Goal: Task Accomplishment & Management: Use online tool/utility

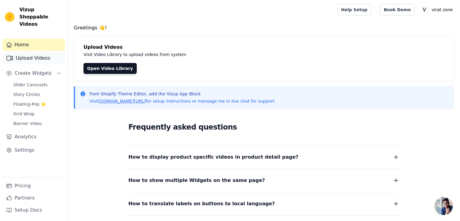
click at [40, 52] on link "Upload Videos" at bounding box center [33, 58] width 63 height 12
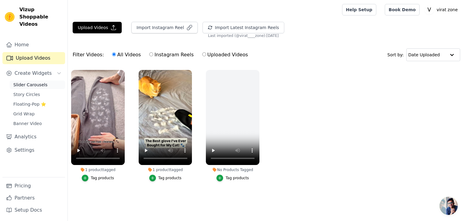
click at [41, 82] on span "Slider Carousels" at bounding box center [30, 85] width 34 height 6
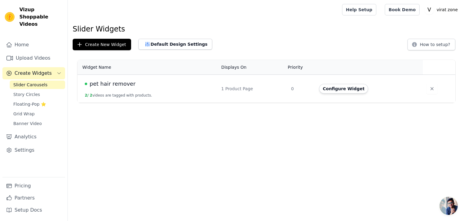
click at [362, 88] on div "Configure Widget" at bounding box center [367, 89] width 96 height 10
click at [340, 88] on button "Configure Widget" at bounding box center [343, 89] width 49 height 10
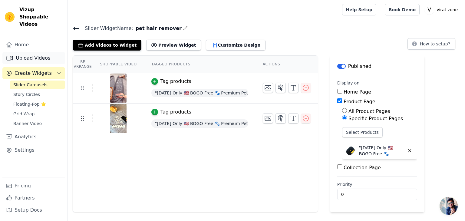
click at [35, 52] on link "Upload Videos" at bounding box center [33, 58] width 63 height 12
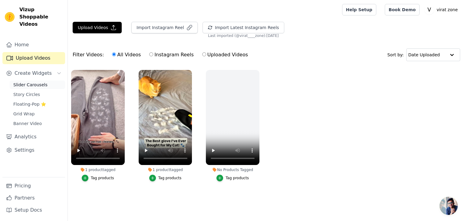
click at [38, 80] on link "Slider Carousels" at bounding box center [37, 84] width 55 height 8
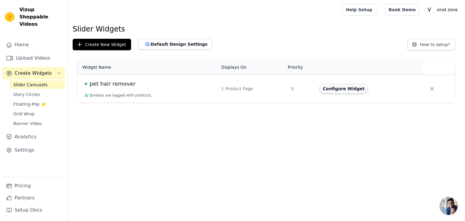
click at [327, 89] on button "Configure Widget" at bounding box center [343, 89] width 49 height 10
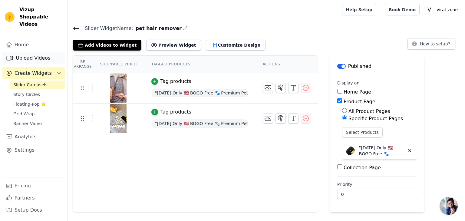
click at [25, 52] on link "Upload Videos" at bounding box center [33, 58] width 63 height 12
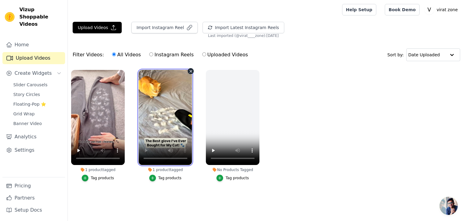
click at [149, 129] on video at bounding box center [166, 117] width 54 height 95
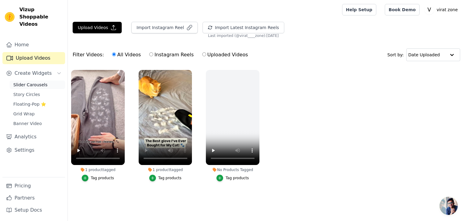
click at [31, 82] on span "Slider Carousels" at bounding box center [30, 85] width 34 height 6
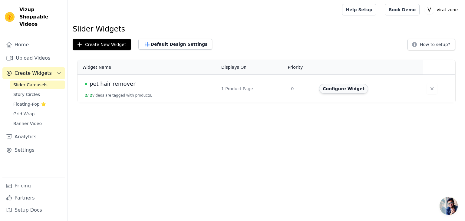
click at [352, 90] on button "Configure Widget" at bounding box center [343, 89] width 49 height 10
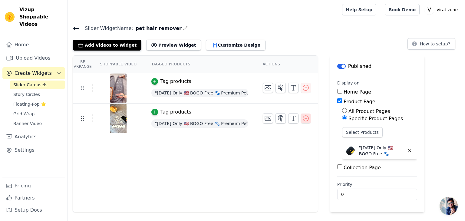
click at [302, 119] on icon "button" at bounding box center [305, 118] width 7 height 7
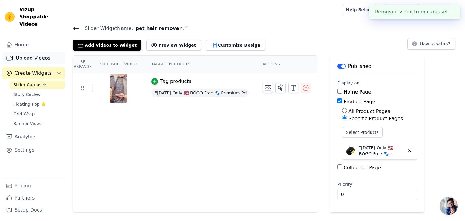
click at [34, 54] on link "Upload Videos" at bounding box center [33, 58] width 63 height 12
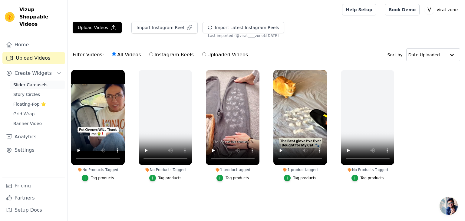
click at [38, 82] on span "Slider Carousels" at bounding box center [30, 85] width 34 height 6
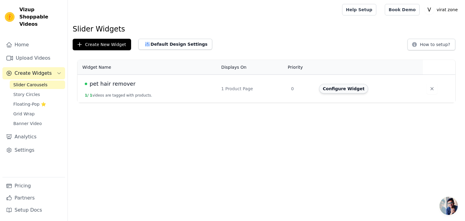
click at [345, 91] on button "Configure Widget" at bounding box center [343, 89] width 49 height 10
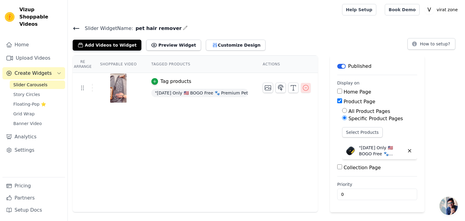
click at [302, 90] on icon "button" at bounding box center [305, 87] width 7 height 7
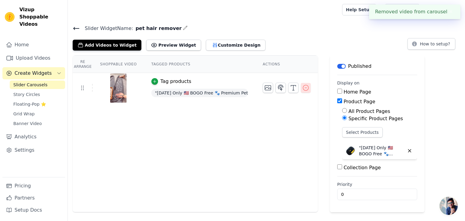
click at [301, 86] on div "Re Arrange Shoppable Video Tagged Products Actions Tag products "Today Only 🇺🇸 …" at bounding box center [266, 133] width 397 height 157
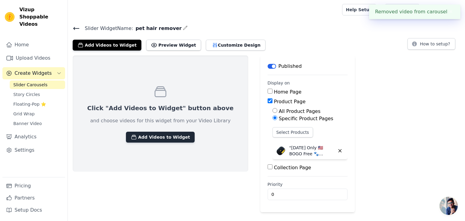
click at [154, 136] on button "Add Videos to Widget" at bounding box center [160, 137] width 69 height 11
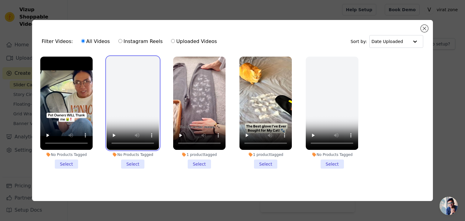
click at [151, 121] on video at bounding box center [132, 103] width 52 height 93
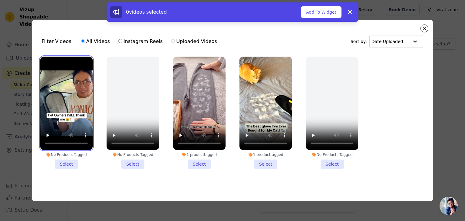
click at [85, 117] on video at bounding box center [66, 103] width 52 height 93
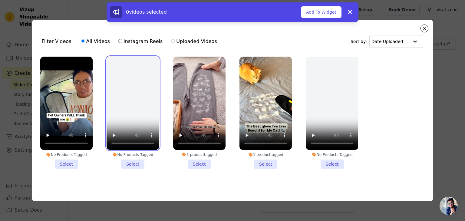
click at [130, 113] on video at bounding box center [132, 103] width 52 height 93
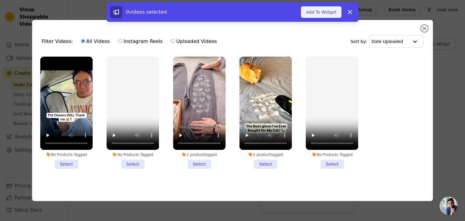
click at [317, 8] on button "Add To Widget" at bounding box center [321, 11] width 41 height 11
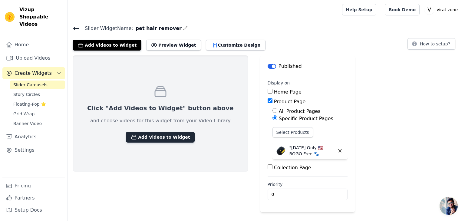
click at [150, 134] on button "Add Videos to Widget" at bounding box center [160, 137] width 69 height 11
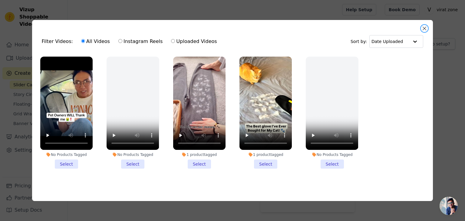
click at [426, 29] on button "Close modal" at bounding box center [423, 28] width 7 height 7
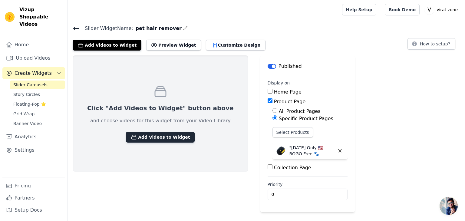
click at [167, 133] on button "Add Videos to Widget" at bounding box center [160, 137] width 69 height 11
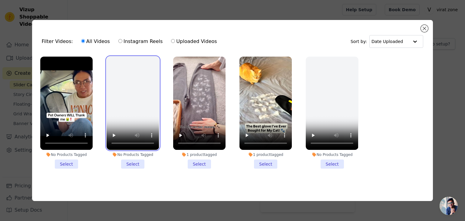
click at [149, 96] on video at bounding box center [132, 103] width 52 height 93
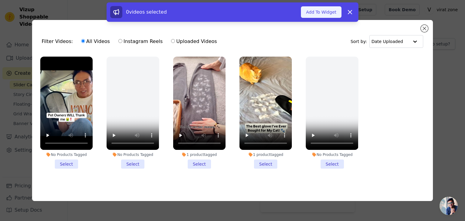
click at [314, 17] on button "Add To Widget" at bounding box center [321, 11] width 41 height 11
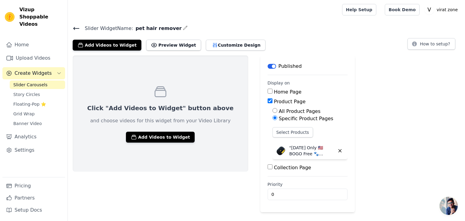
click at [34, 82] on span "Slider Carousels" at bounding box center [30, 85] width 34 height 6
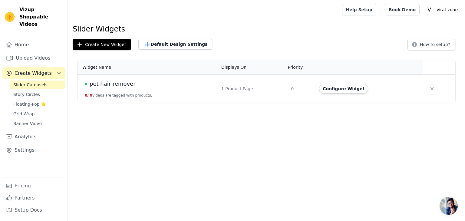
click at [27, 70] on span "Create Widgets" at bounding box center [33, 73] width 37 height 7
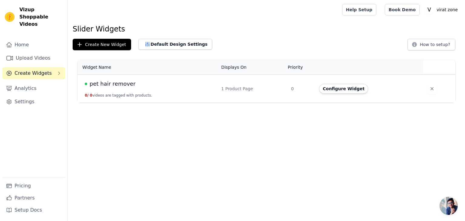
click at [37, 70] on span "Create Widgets" at bounding box center [33, 73] width 37 height 7
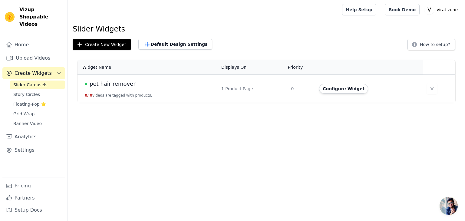
click at [42, 82] on span "Slider Carousels" at bounding box center [30, 85] width 34 height 6
click at [43, 80] on link "Slider Carousels" at bounding box center [37, 84] width 55 height 8
click at [44, 70] on span "Create Widgets" at bounding box center [33, 73] width 37 height 7
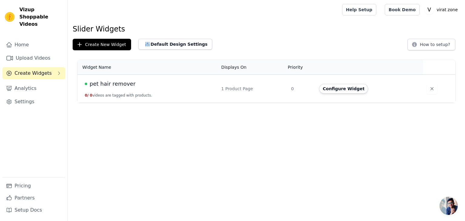
click at [44, 70] on span "Create Widgets" at bounding box center [33, 73] width 37 height 7
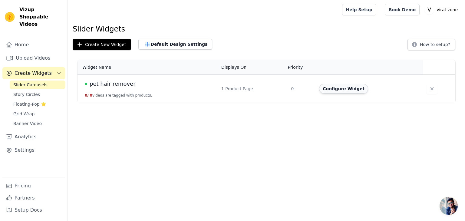
click at [345, 90] on button "Configure Widget" at bounding box center [343, 89] width 49 height 10
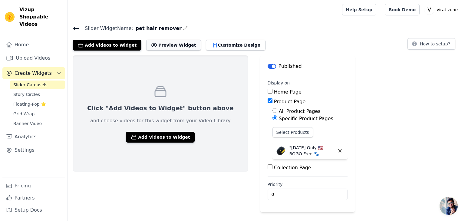
click at [152, 43] on button "Preview Widget" at bounding box center [173, 45] width 54 height 11
click at [117, 41] on button "Add Videos to Widget" at bounding box center [107, 45] width 69 height 11
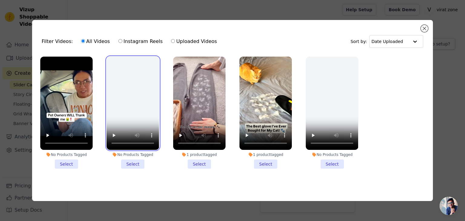
click at [126, 89] on video at bounding box center [132, 103] width 52 height 93
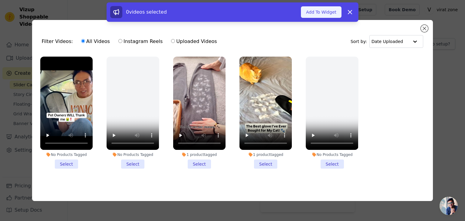
click at [315, 11] on button "Add To Widget" at bounding box center [321, 11] width 41 height 11
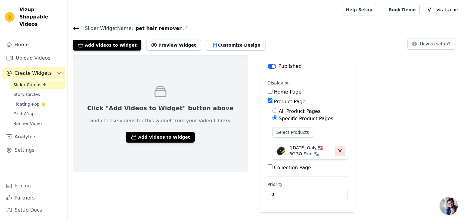
click at [335, 147] on button "button" at bounding box center [340, 150] width 10 height 10
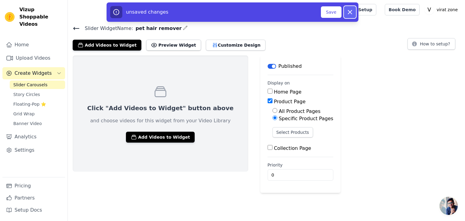
click at [348, 8] on icon "button" at bounding box center [349, 11] width 7 height 7
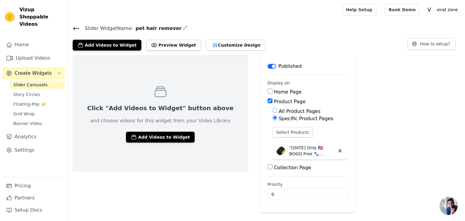
click at [93, 110] on p "Click "Add Videos to Widget" button above" at bounding box center [160, 108] width 146 height 8
click at [94, 110] on p "Click "Add Videos to Widget" button above" at bounding box center [160, 108] width 146 height 8
click at [94, 109] on p "Click "Add Videos to Widget" button above" at bounding box center [160, 108] width 146 height 8
click at [31, 53] on link "Upload Videos" at bounding box center [33, 58] width 63 height 12
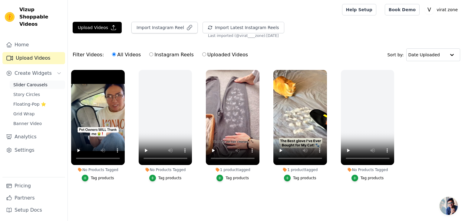
click at [31, 82] on span "Slider Carousels" at bounding box center [30, 85] width 34 height 6
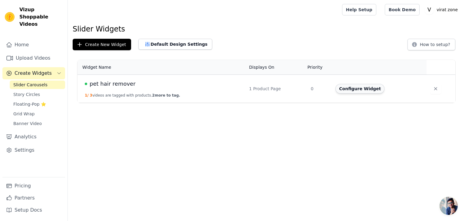
click at [348, 87] on button "Configure Widget" at bounding box center [359, 89] width 49 height 10
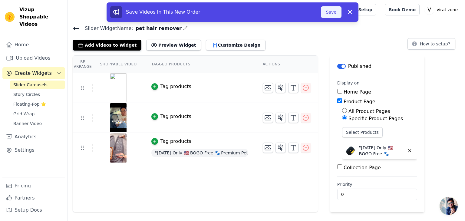
click at [336, 15] on button "Save" at bounding box center [331, 11] width 21 height 11
click at [329, 13] on button "Save" at bounding box center [331, 11] width 21 height 11
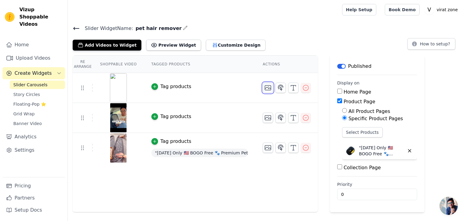
click at [266, 92] on button "button" at bounding box center [268, 88] width 10 height 10
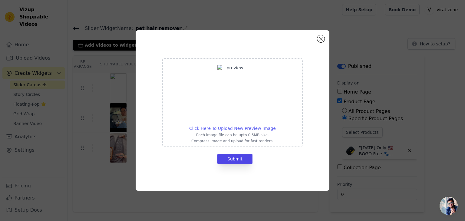
click at [265, 129] on span "Click Here To Upload New Preview Image" at bounding box center [232, 128] width 87 height 5
click at [275, 125] on input "Click Here To Upload New Preview Image Each image file can be upto 0.5MB size. …" at bounding box center [275, 125] width 0 height 0
click at [321, 41] on button "Close modal" at bounding box center [320, 38] width 7 height 7
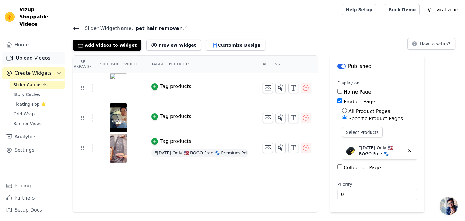
click at [36, 52] on link "Upload Videos" at bounding box center [33, 58] width 63 height 12
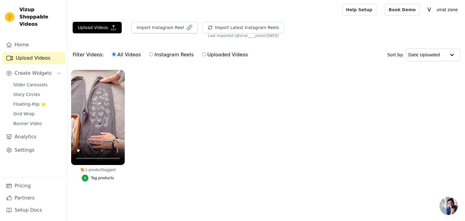
click at [451, 205] on span "Open chat" at bounding box center [448, 206] width 18 height 18
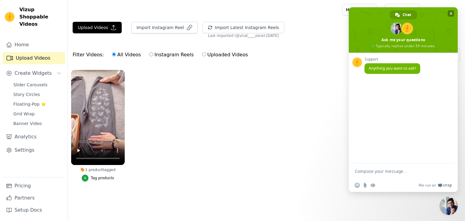
click at [452, 10] on span at bounding box center [402, 29] width 109 height 45
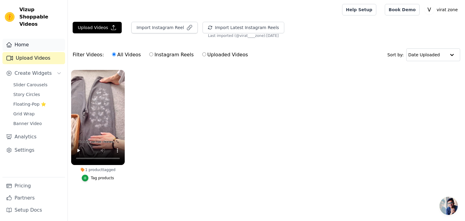
click at [38, 39] on link "Home" at bounding box center [33, 45] width 63 height 12
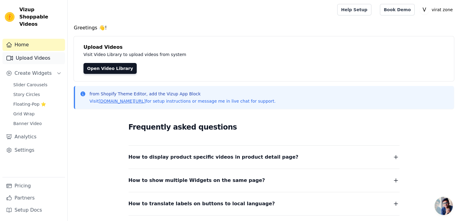
click at [50, 52] on link "Upload Videos" at bounding box center [33, 58] width 63 height 12
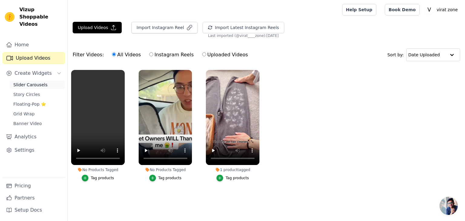
click at [35, 82] on span "Slider Carousels" at bounding box center [30, 85] width 34 height 6
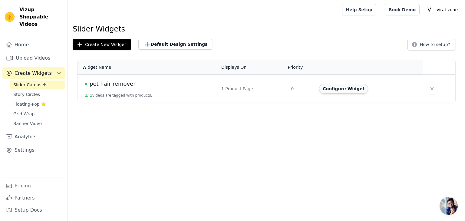
click at [325, 89] on button "Configure Widget" at bounding box center [343, 89] width 49 height 10
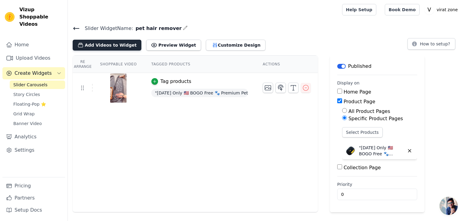
click at [86, 43] on button "Add Videos to Widget" at bounding box center [107, 45] width 69 height 11
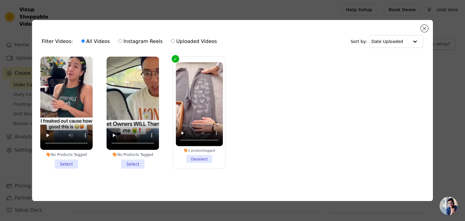
click at [69, 164] on li "No Products Tagged Select" at bounding box center [66, 113] width 52 height 112
click at [0, 0] on input "No Products Tagged Select" at bounding box center [0, 0] width 0 height 0
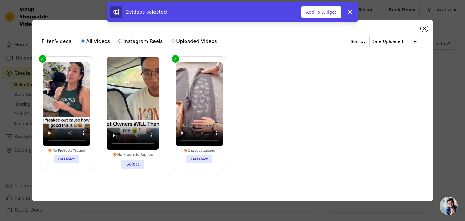
click at [129, 165] on li "No Products Tagged Select" at bounding box center [132, 113] width 52 height 112
click at [0, 0] on input "No Products Tagged Select" at bounding box center [0, 0] width 0 height 0
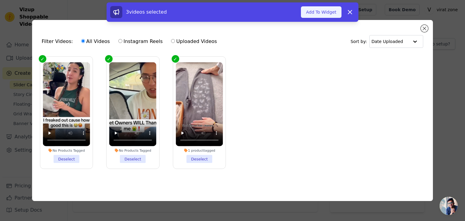
click at [316, 11] on button "Add To Widget" at bounding box center [321, 11] width 41 height 11
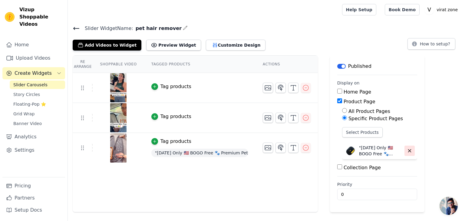
click at [404, 145] on button "button" at bounding box center [409, 150] width 10 height 10
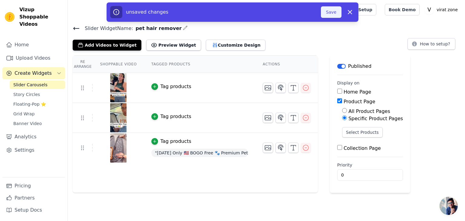
click at [335, 12] on button "Save" at bounding box center [331, 11] width 21 height 11
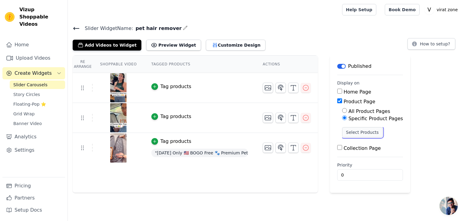
click at [367, 132] on button "Select Products" at bounding box center [362, 132] width 41 height 10
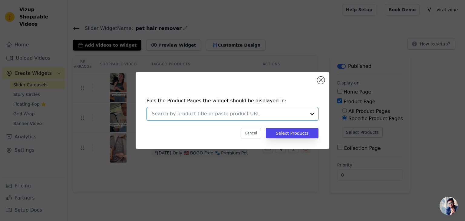
click at [300, 116] on input "text" at bounding box center [229, 113] width 154 height 7
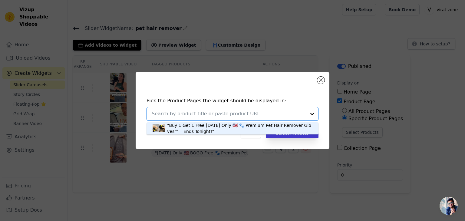
drag, startPoint x: 253, startPoint y: 127, endPoint x: 271, endPoint y: 142, distance: 23.2
click at [253, 128] on div ""Buy 1 Get 1 Free Today Only 🇺🇸 🐾 Premium Pet Hair Remover Gloves™ – Ends Tonig…" at bounding box center [239, 128] width 145 height 12
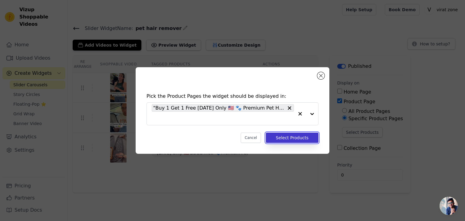
click at [282, 137] on button "Select Products" at bounding box center [292, 137] width 53 height 10
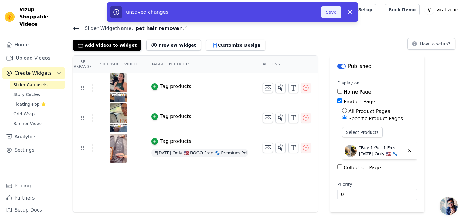
click at [334, 15] on button "Save" at bounding box center [331, 11] width 21 height 11
click at [333, 15] on button "Save" at bounding box center [331, 11] width 21 height 11
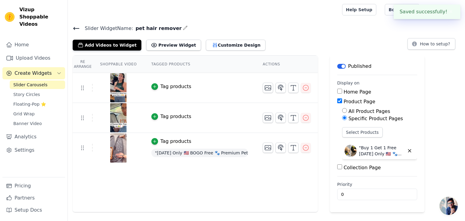
click at [333, 15] on div at bounding box center [204, 9] width 262 height 19
